Goal: Transaction & Acquisition: Purchase product/service

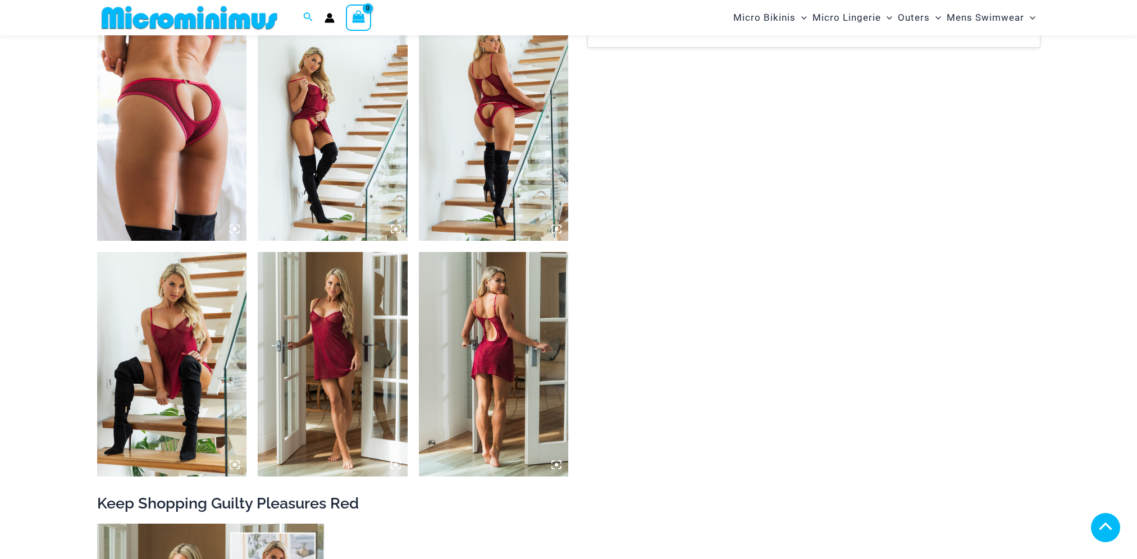
scroll to position [1516, 0]
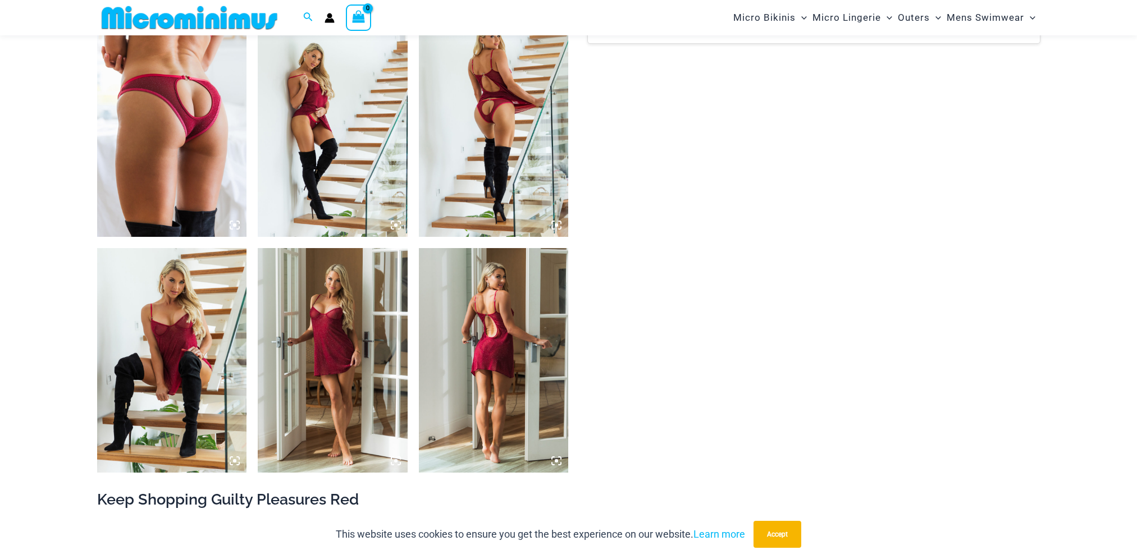
click at [492, 140] on img at bounding box center [494, 124] width 150 height 225
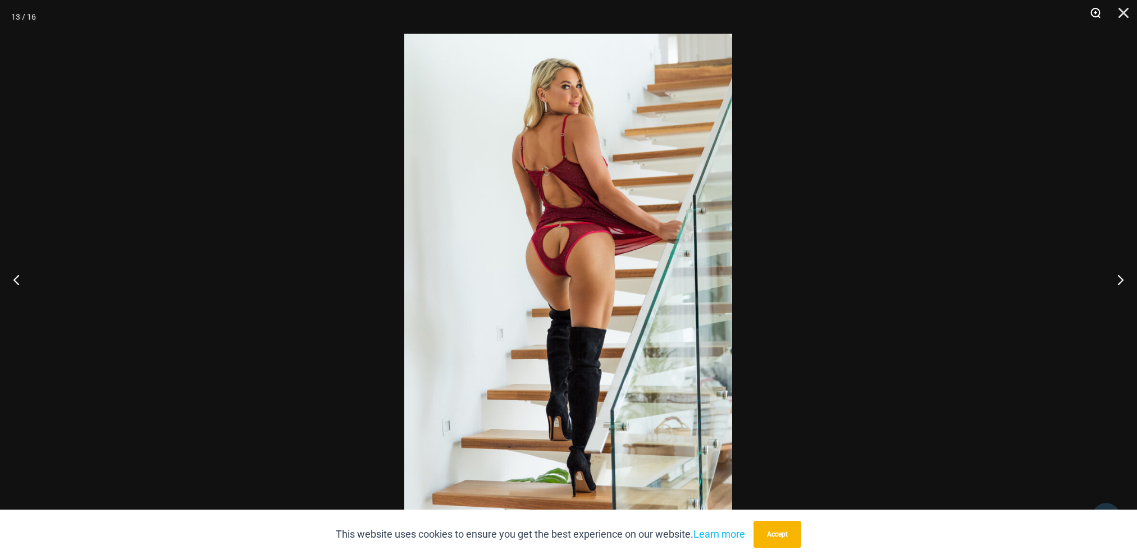
click at [1097, 11] on button "Zoom" at bounding box center [1092, 17] width 28 height 34
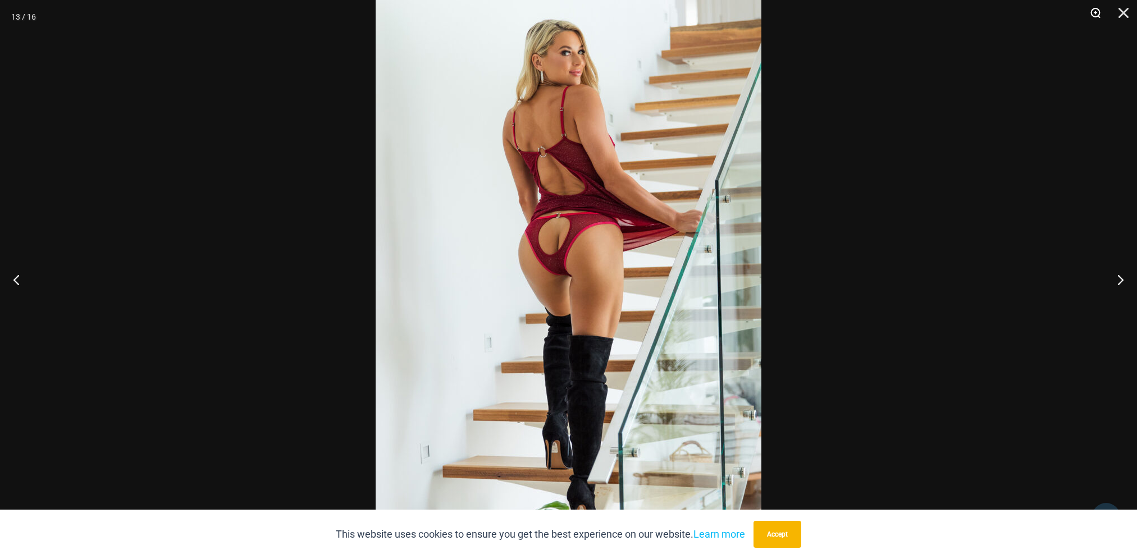
click at [1097, 11] on button "Zoom" at bounding box center [1092, 17] width 28 height 34
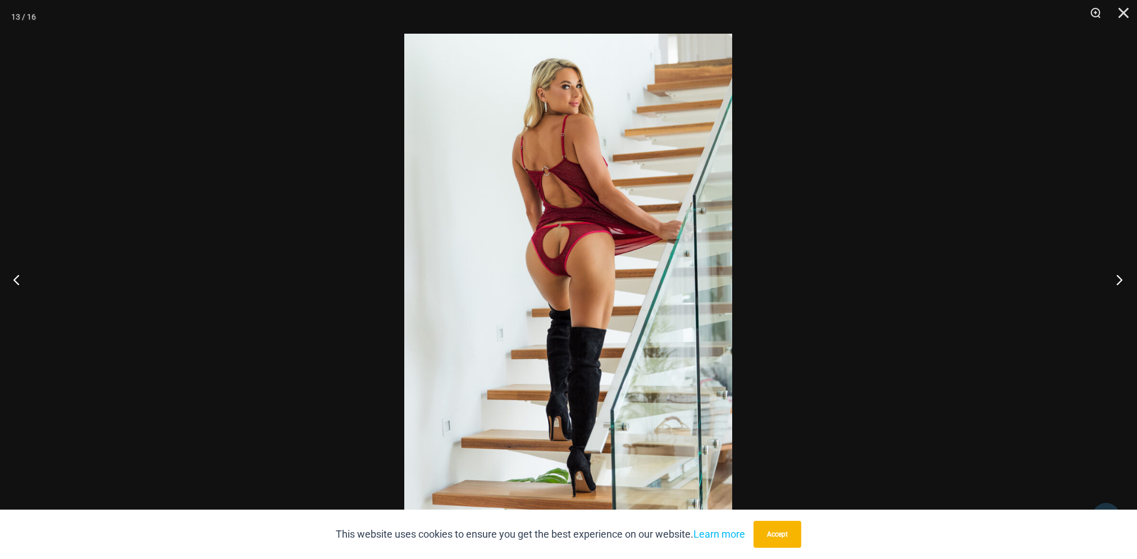
click at [1114, 283] on button "Next" at bounding box center [1116, 280] width 42 height 56
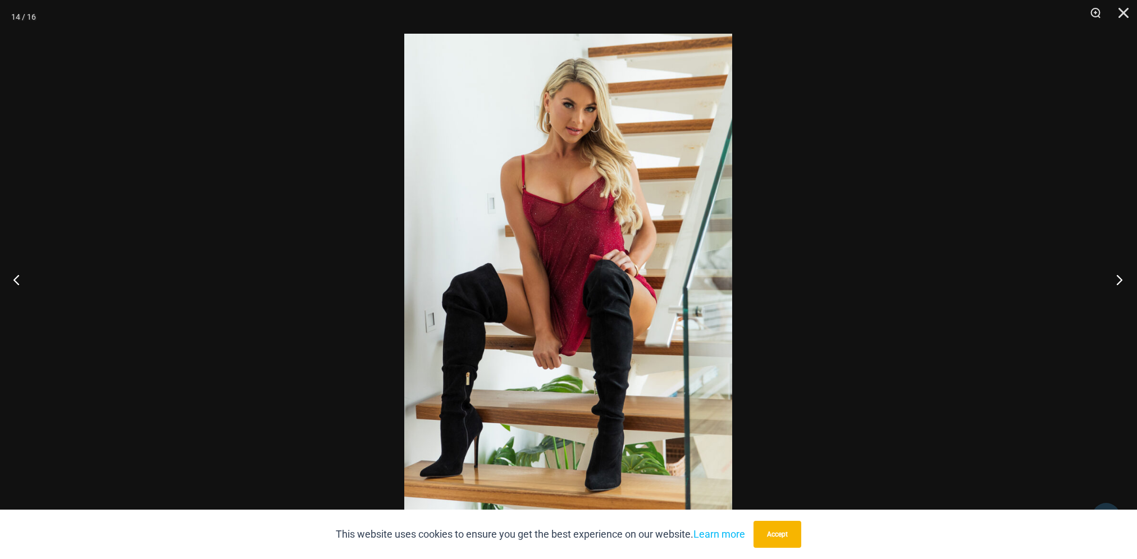
click at [1115, 281] on button "Next" at bounding box center [1116, 280] width 42 height 56
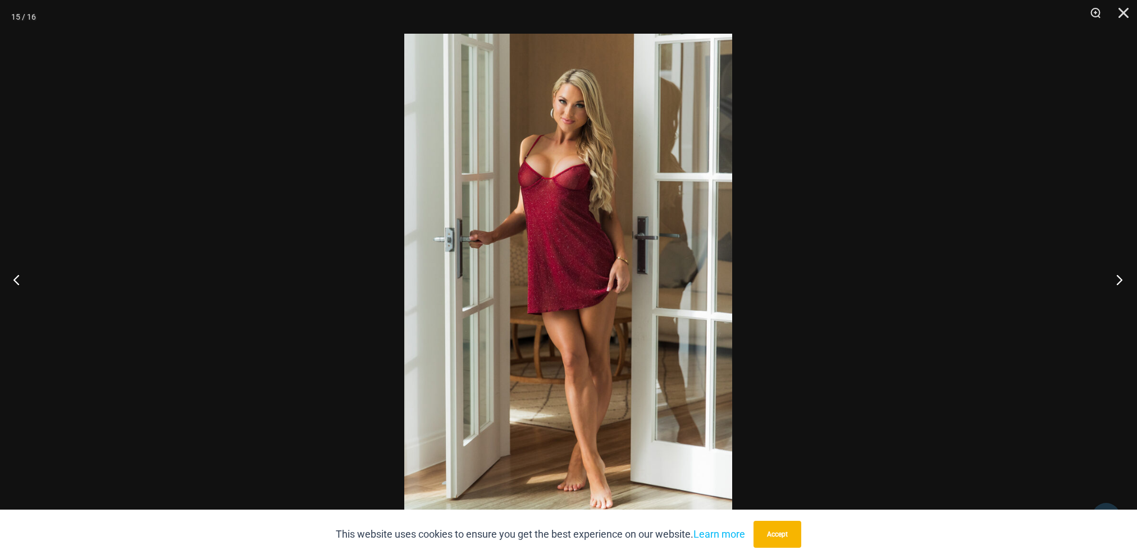
click at [1115, 281] on button "Next" at bounding box center [1116, 280] width 42 height 56
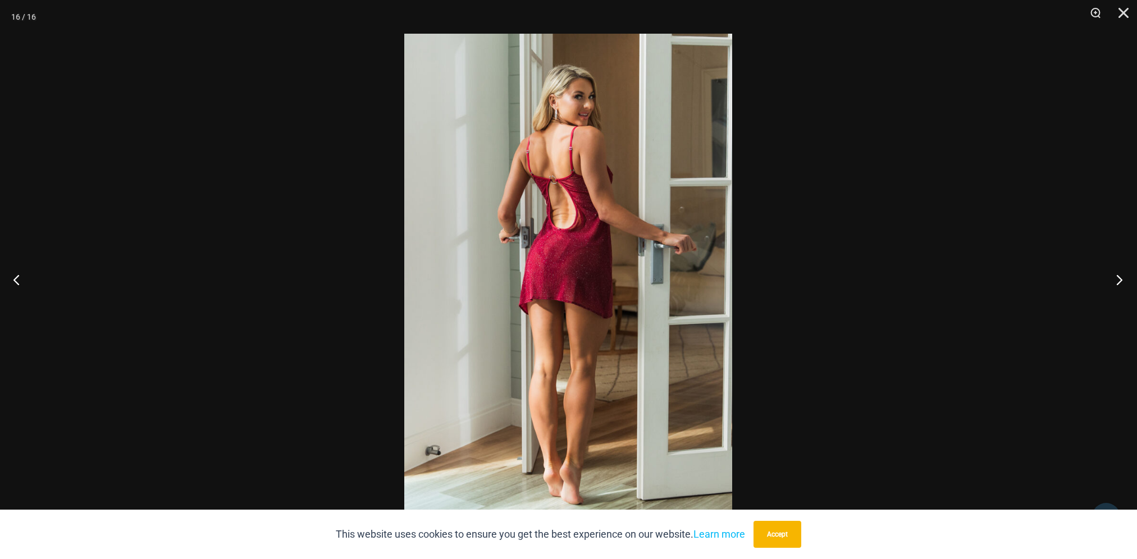
click at [1115, 281] on button "Next" at bounding box center [1116, 280] width 42 height 56
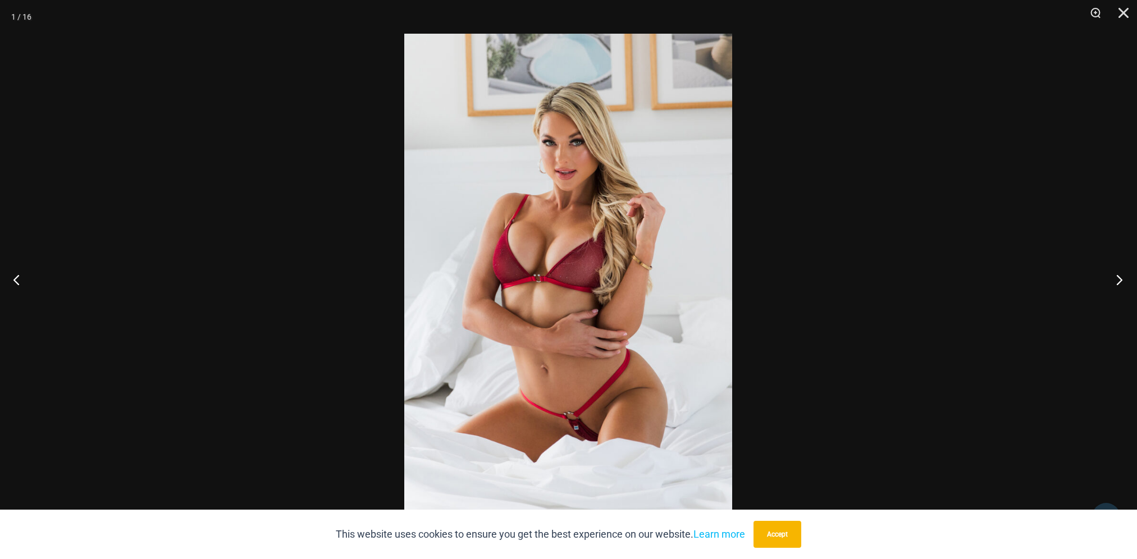
click at [1115, 281] on button "Next" at bounding box center [1116, 280] width 42 height 56
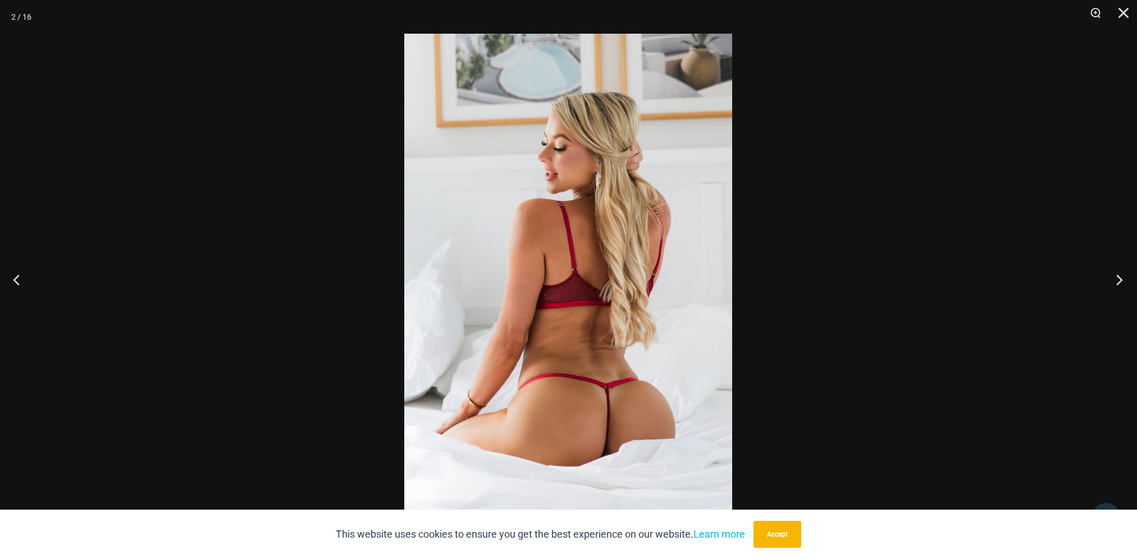
click at [1115, 281] on button "Next" at bounding box center [1116, 280] width 42 height 56
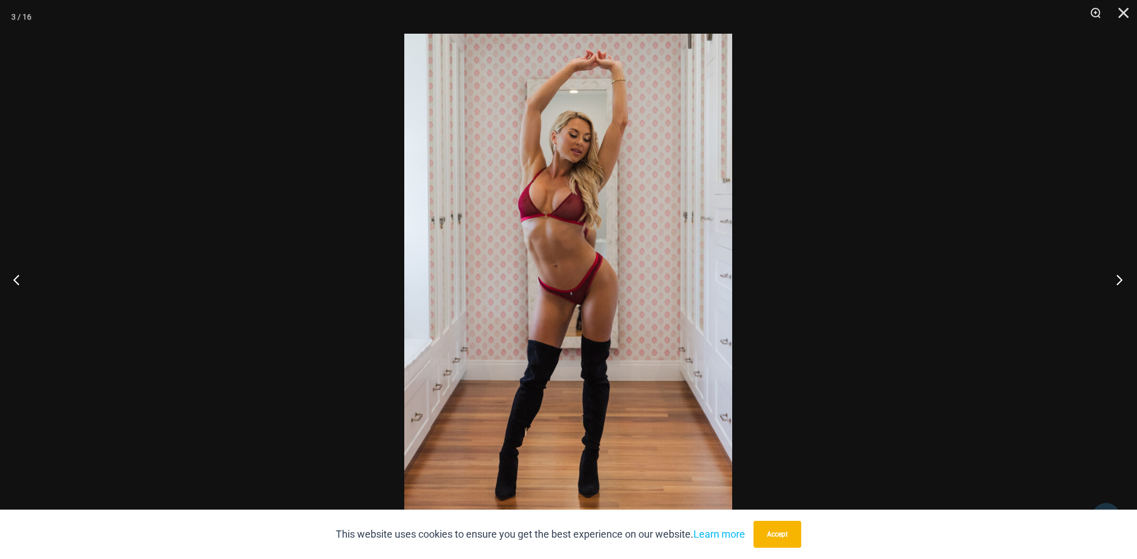
click at [1115, 281] on button "Next" at bounding box center [1116, 280] width 42 height 56
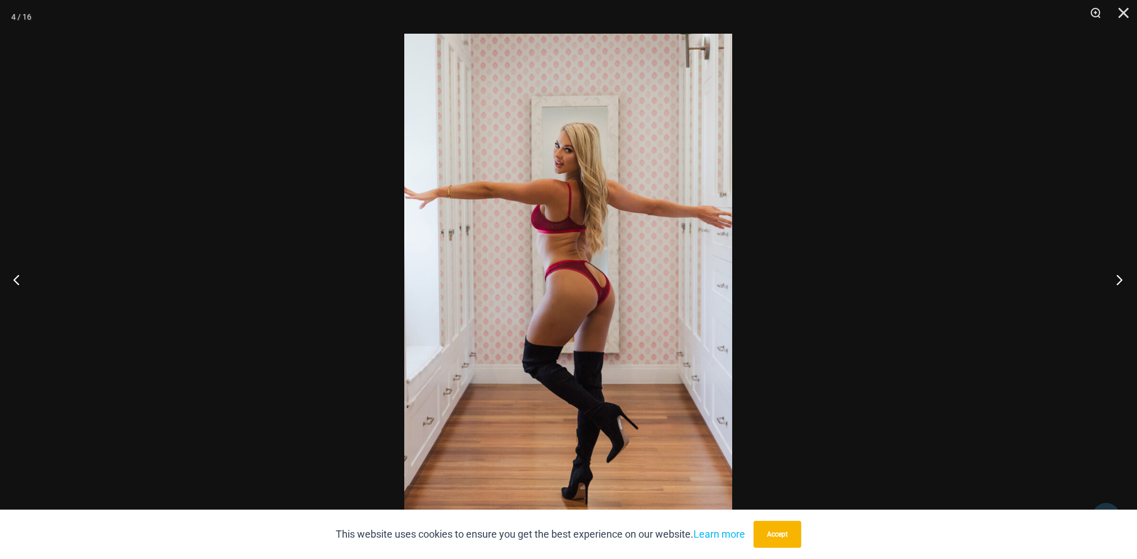
click at [1115, 281] on button "Next" at bounding box center [1116, 280] width 42 height 56
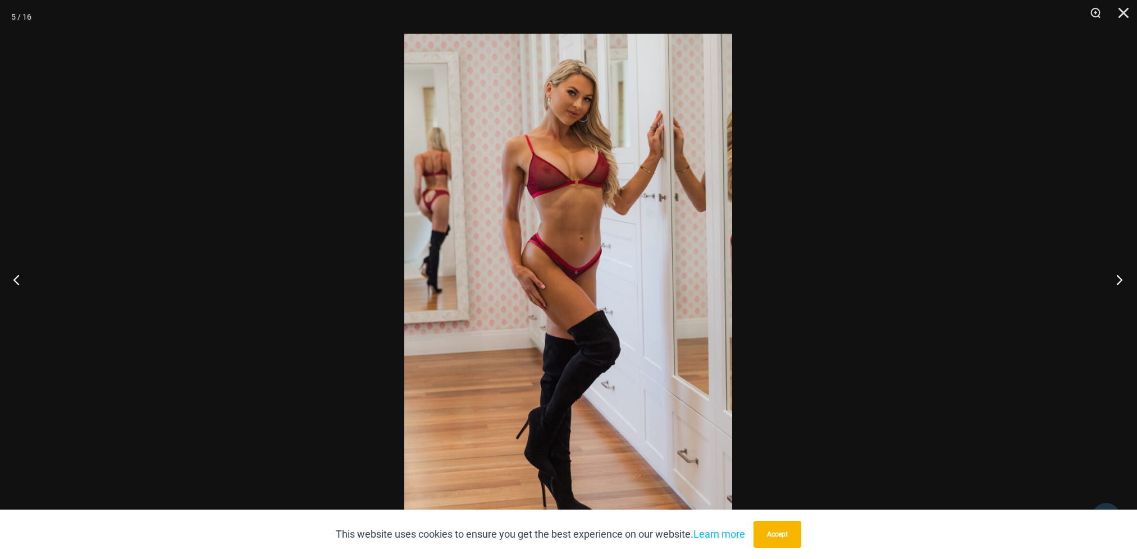
click at [1115, 281] on button "Next" at bounding box center [1116, 280] width 42 height 56
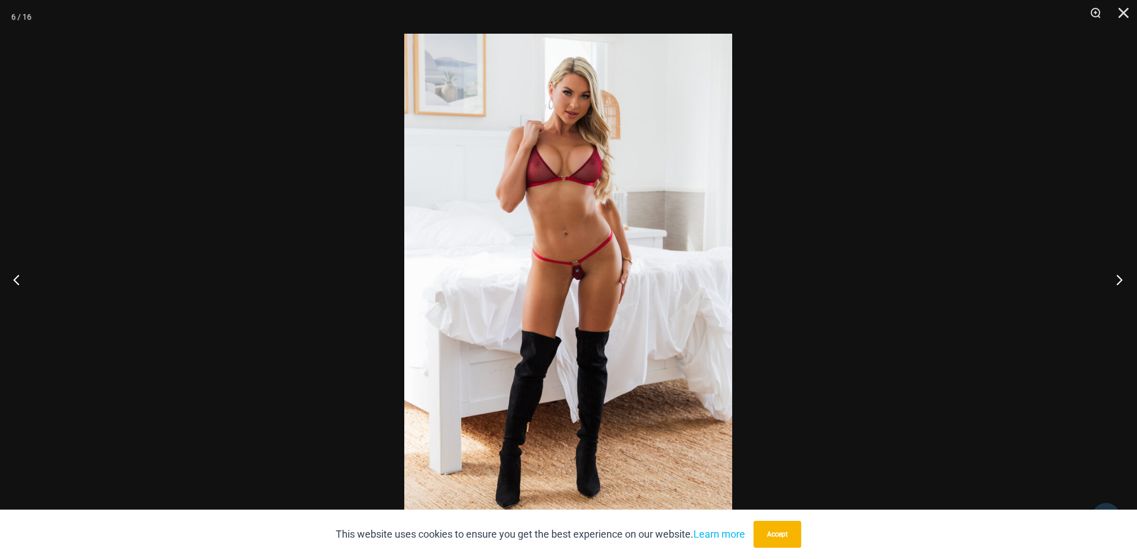
click at [1115, 281] on button "Next" at bounding box center [1116, 280] width 42 height 56
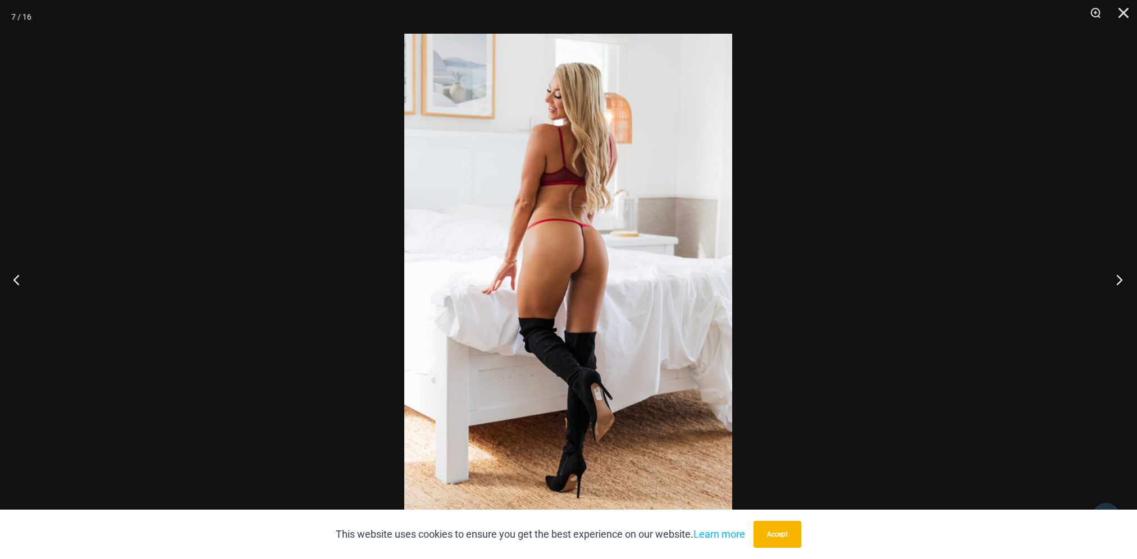
click at [1115, 281] on button "Next" at bounding box center [1116, 280] width 42 height 56
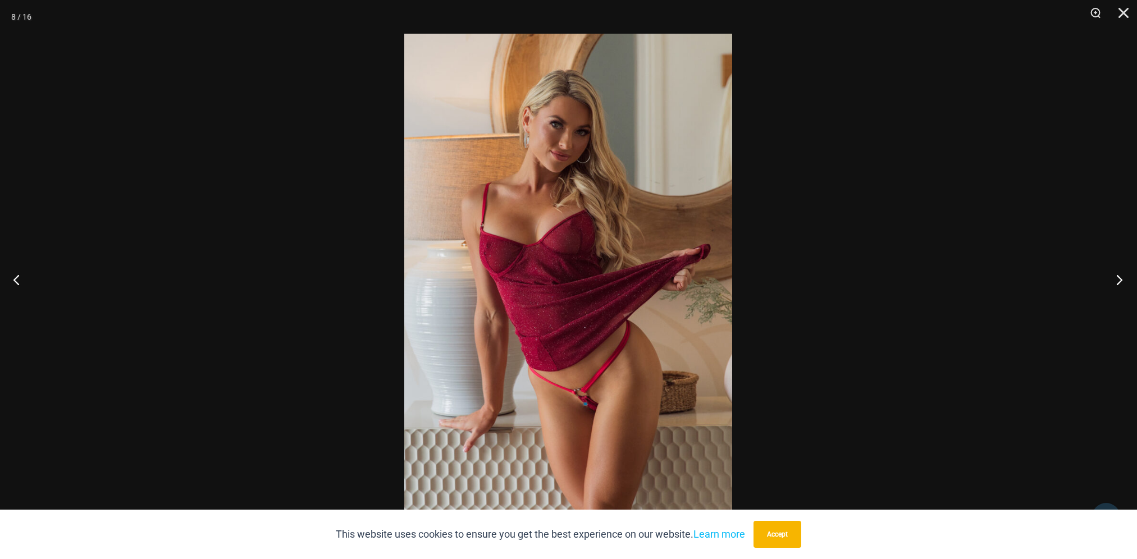
click at [1115, 281] on button "Next" at bounding box center [1116, 280] width 42 height 56
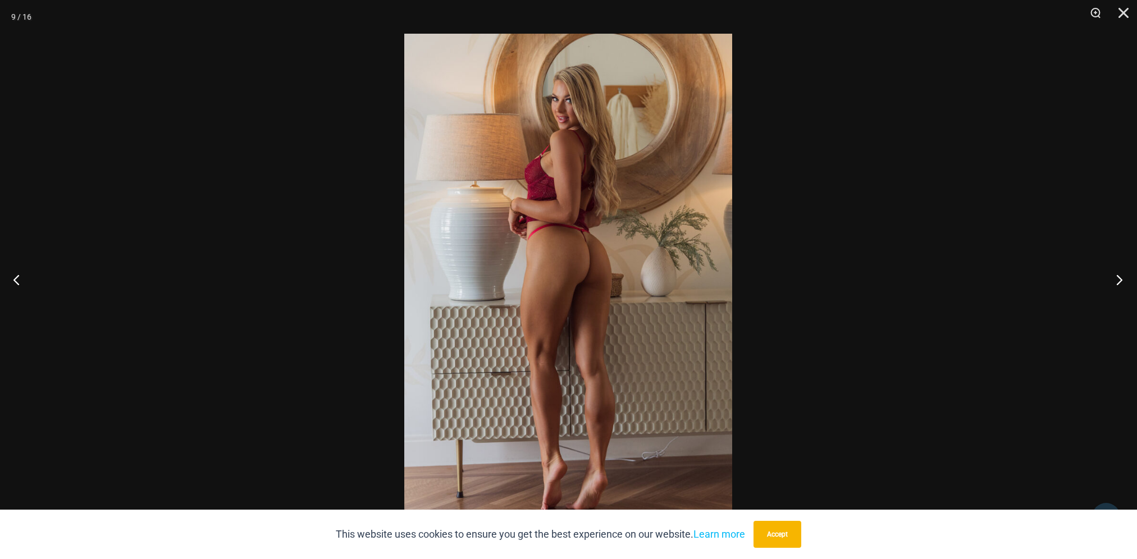
click at [1115, 281] on button "Next" at bounding box center [1116, 280] width 42 height 56
